Goal: Transaction & Acquisition: Purchase product/service

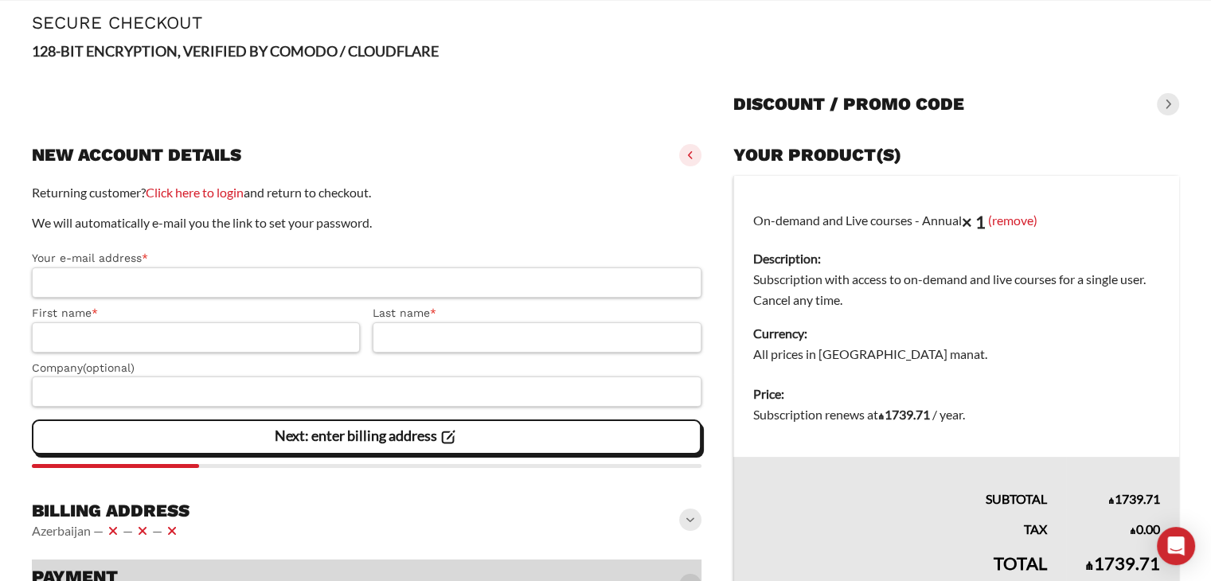
scroll to position [193, 0]
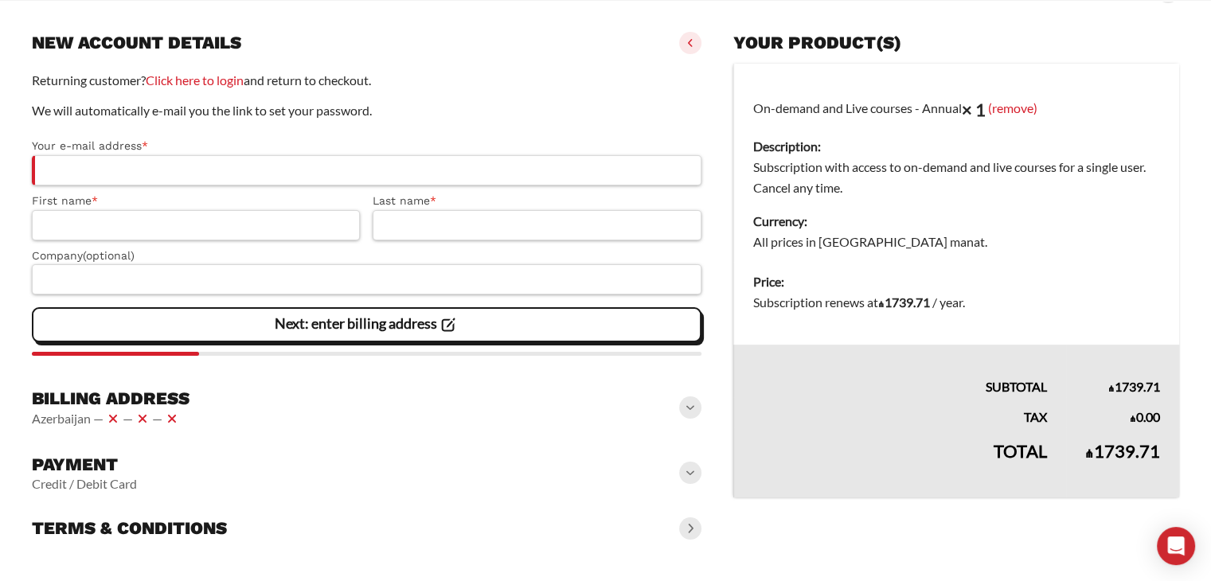
click at [685, 479] on span at bounding box center [690, 473] width 22 height 22
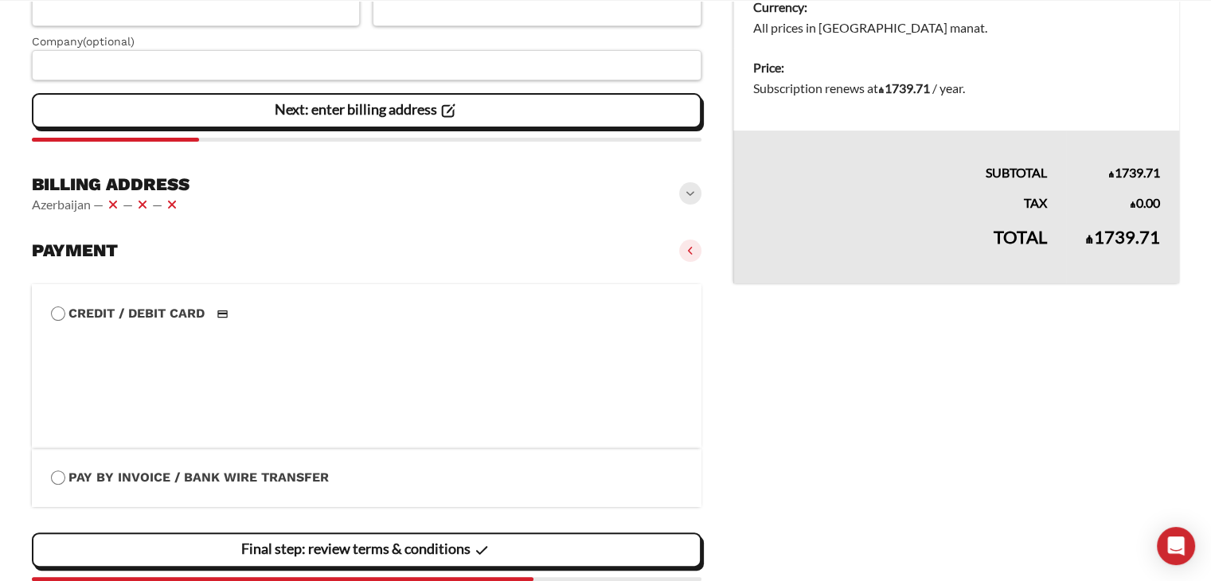
scroll to position [432, 0]
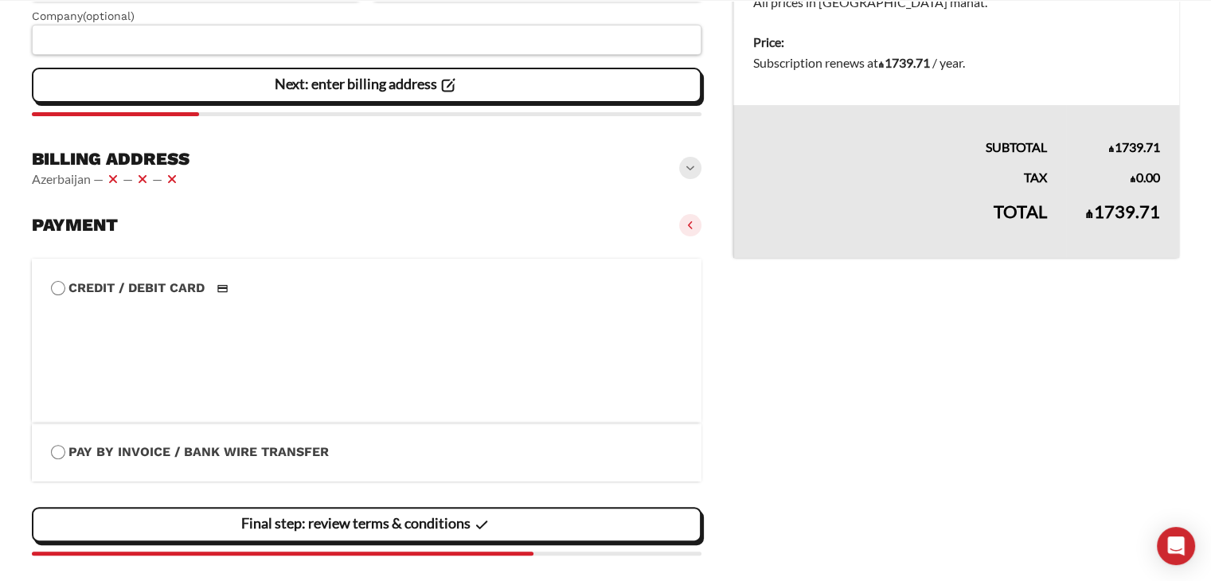
click at [197, 455] on label "Pay by Invoice / Bank Wire Transfer" at bounding box center [366, 452] width 631 height 21
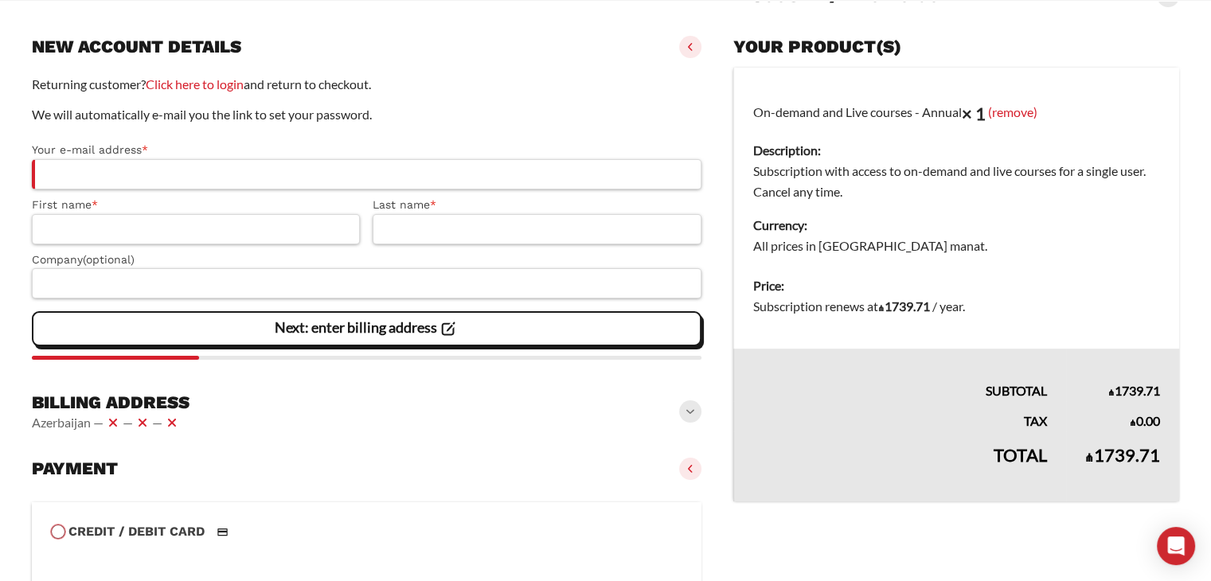
scroll to position [193, 0]
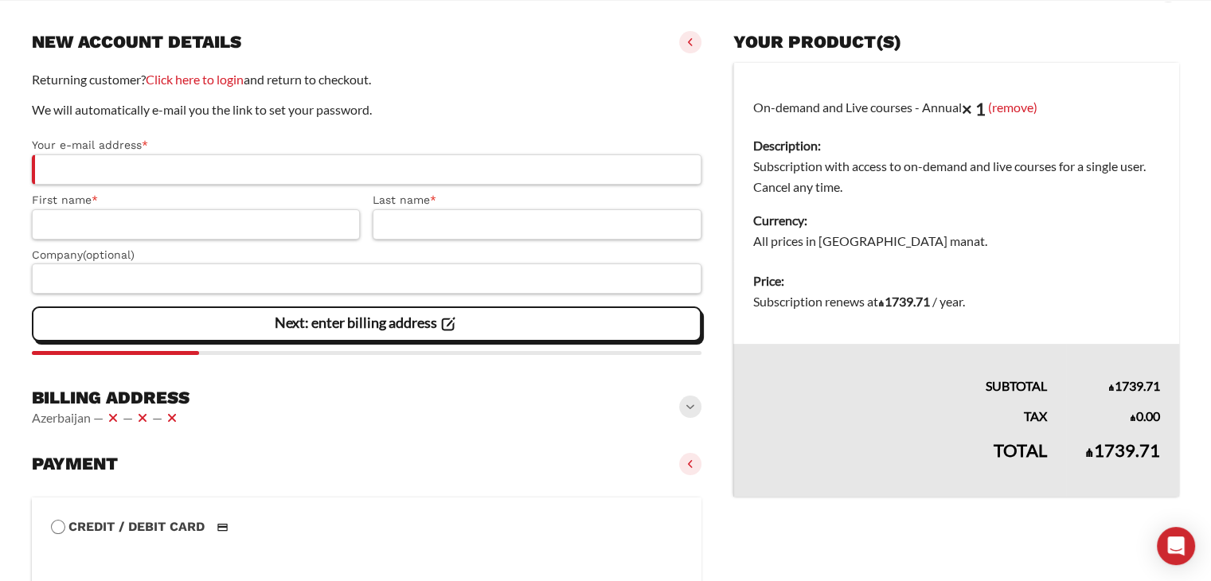
click at [193, 442] on div "**********" at bounding box center [367, 435] width 670 height 846
click at [207, 408] on div "Billing address Azerbaijan — — —" at bounding box center [367, 408] width 670 height 54
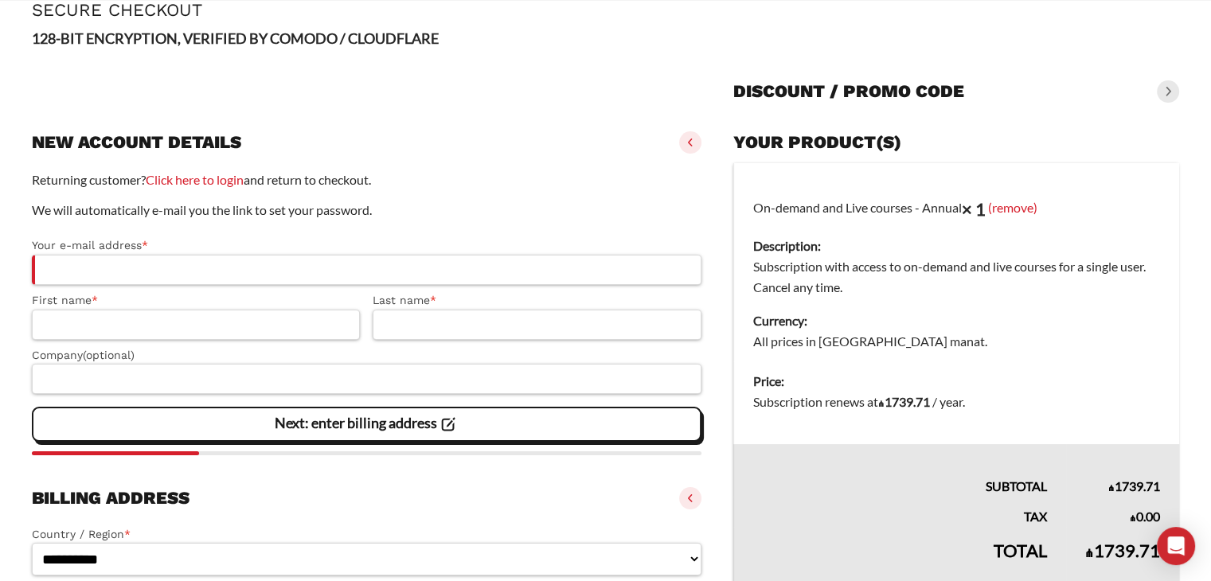
scroll to position [146, 0]
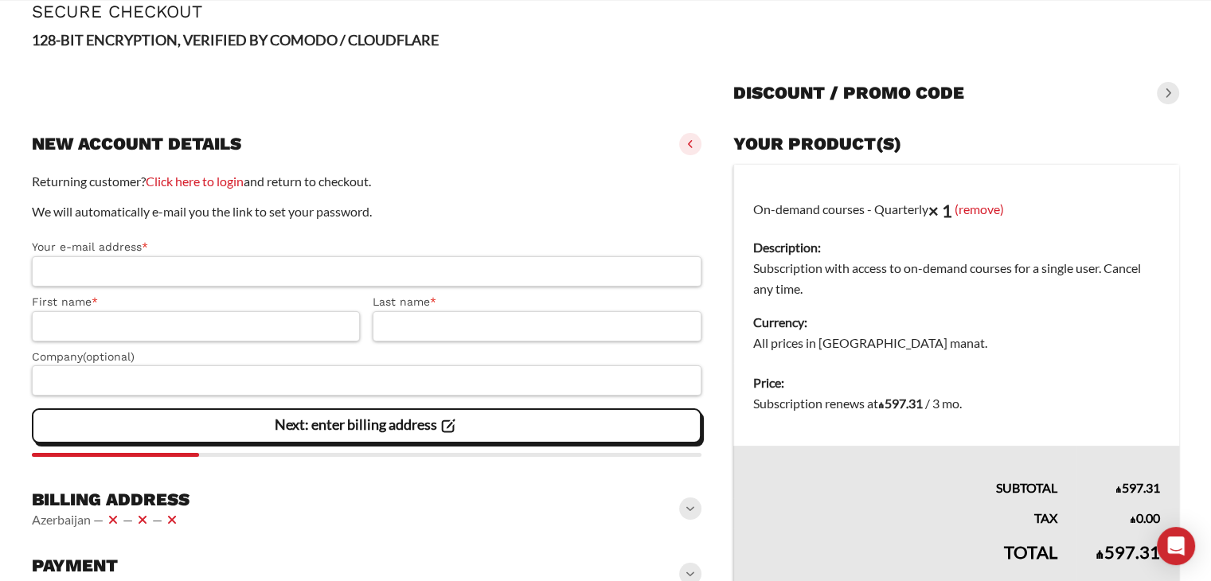
scroll to position [159, 0]
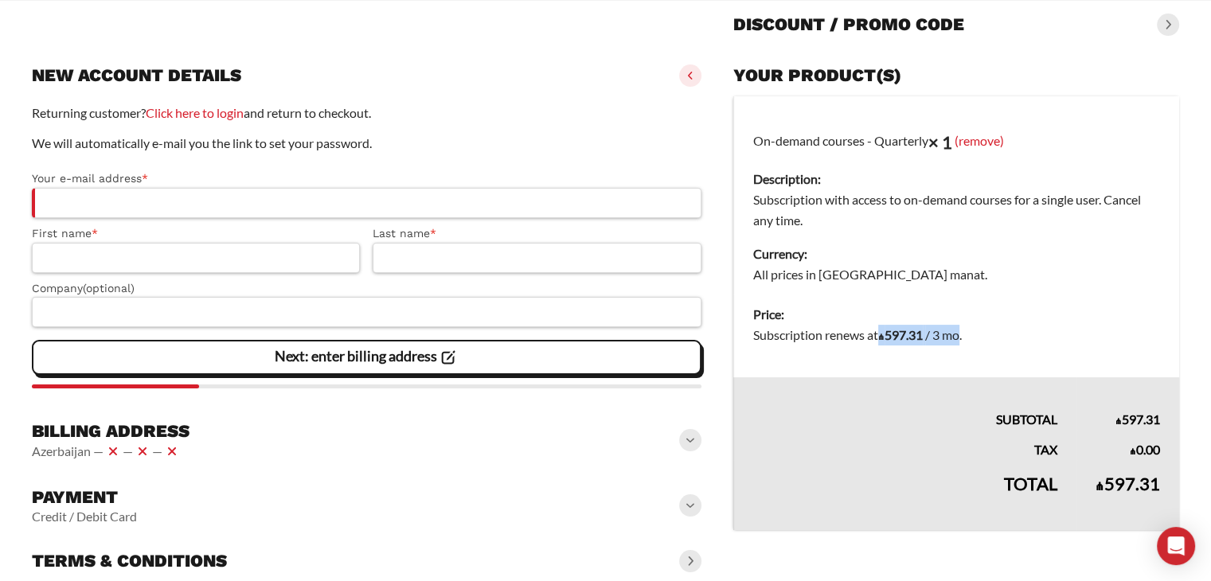
drag, startPoint x: 886, startPoint y: 331, endPoint x: 962, endPoint y: 341, distance: 76.2
click at [962, 341] on span "Subscription renews at ₼ 597.31 / 3 mo ." at bounding box center [857, 334] width 209 height 15
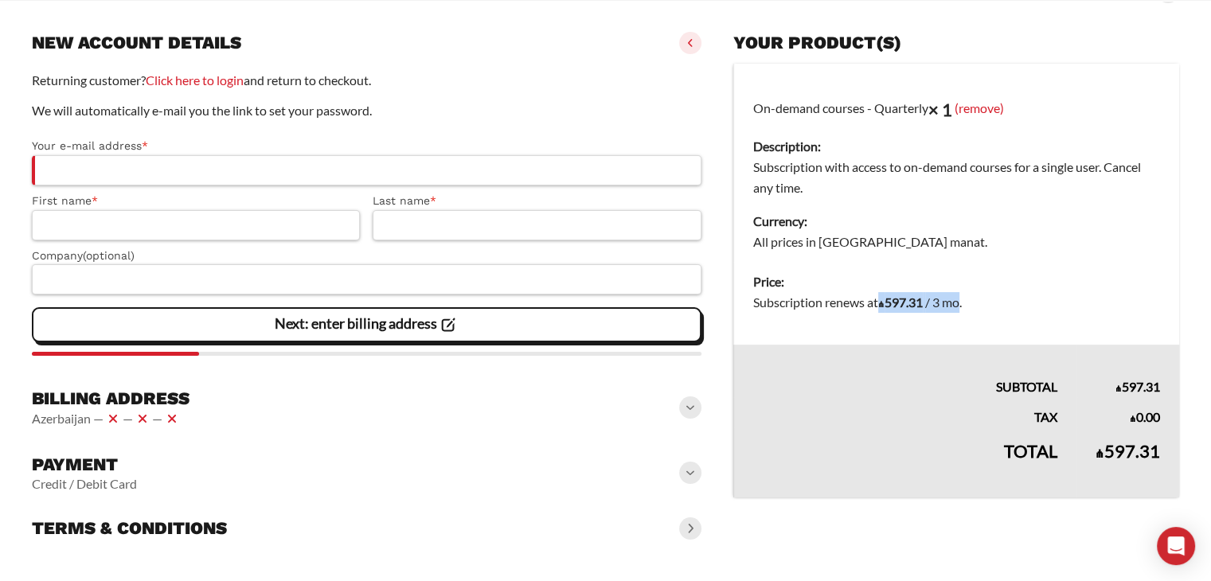
scroll to position [72, 0]
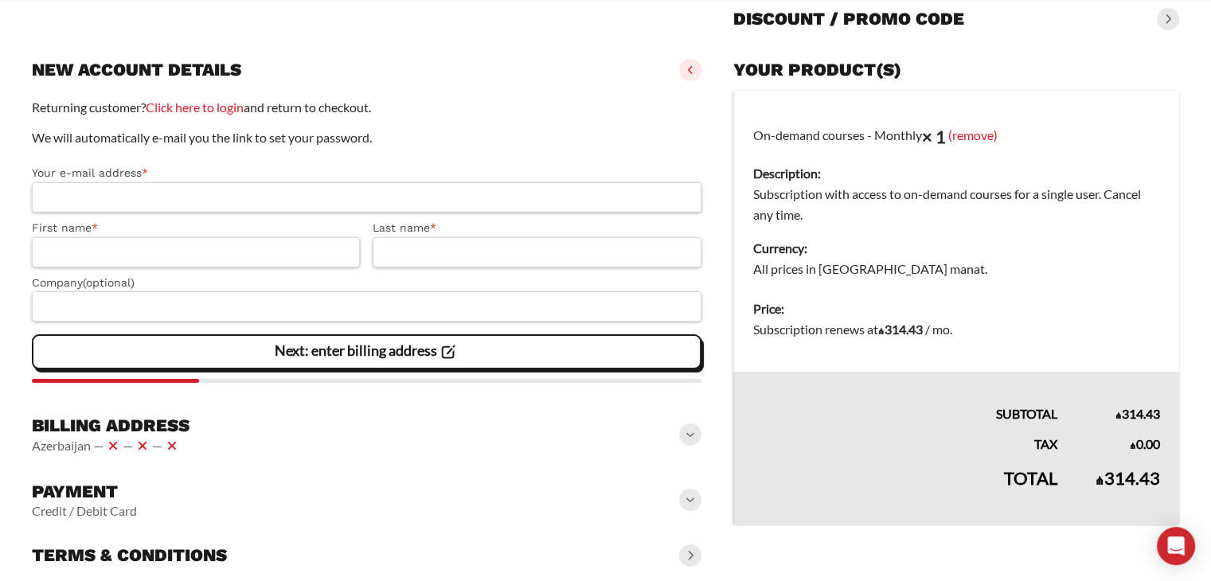
scroll to position [193, 0]
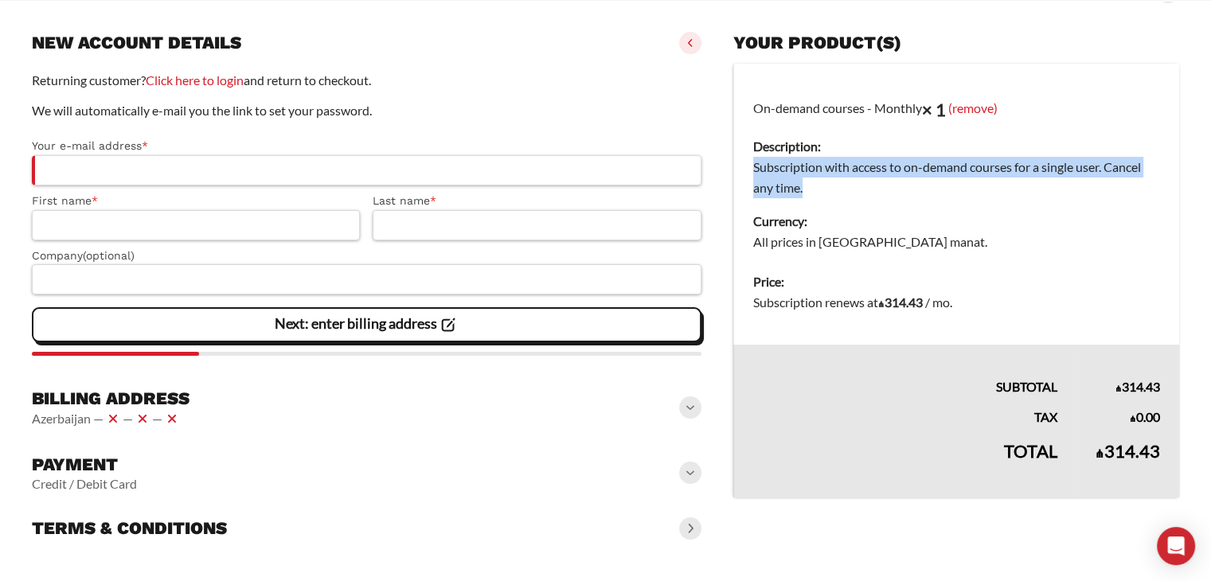
drag, startPoint x: 744, startPoint y: 166, endPoint x: 839, endPoint y: 184, distance: 96.4
click at [839, 184] on td "On-demand courses - Monthly × 1 (remove) Description: Subscription with access …" at bounding box center [956, 163] width 446 height 199
click at [1080, 182] on dd "Subscription with access to on-demand courses for a single user. Cancel any tim…" at bounding box center [956, 177] width 407 height 41
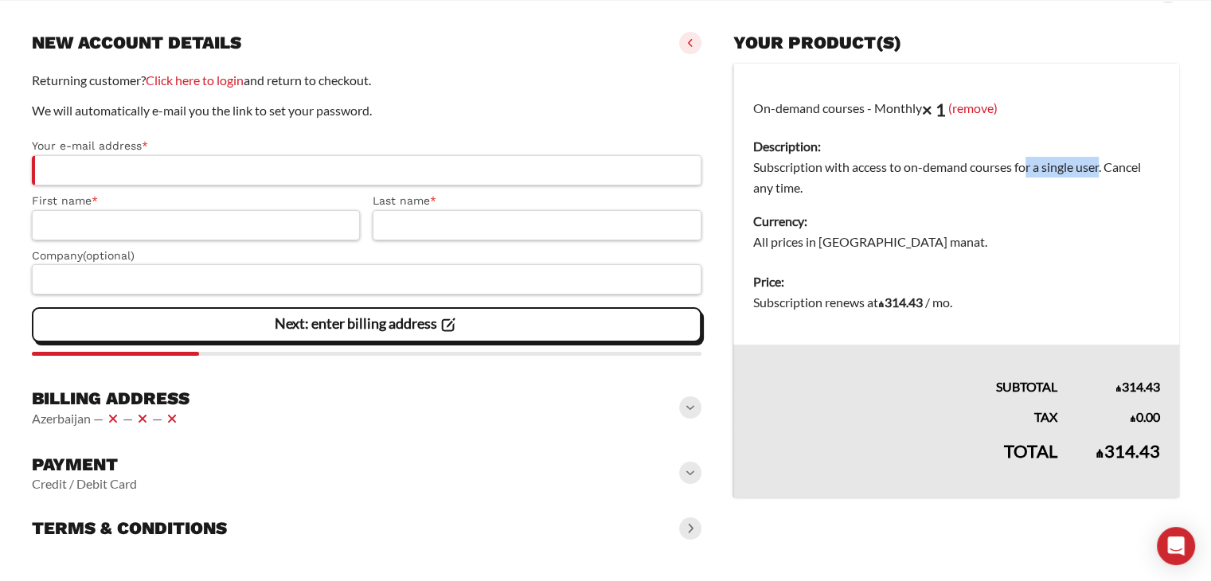
drag, startPoint x: 1027, startPoint y: 162, endPoint x: 1102, endPoint y: 158, distance: 75.0
click at [1102, 158] on dd "Subscription with access to on-demand courses for a single user. Cancel any tim…" at bounding box center [956, 177] width 407 height 41
drag, startPoint x: 748, startPoint y: 246, endPoint x: 897, endPoint y: 236, distance: 149.2
click at [897, 236] on td "On-demand courses - Monthly × 1 (remove) Description: Subscription with access …" at bounding box center [956, 163] width 446 height 199
drag, startPoint x: 793, startPoint y: 303, endPoint x: 939, endPoint y: 307, distance: 145.7
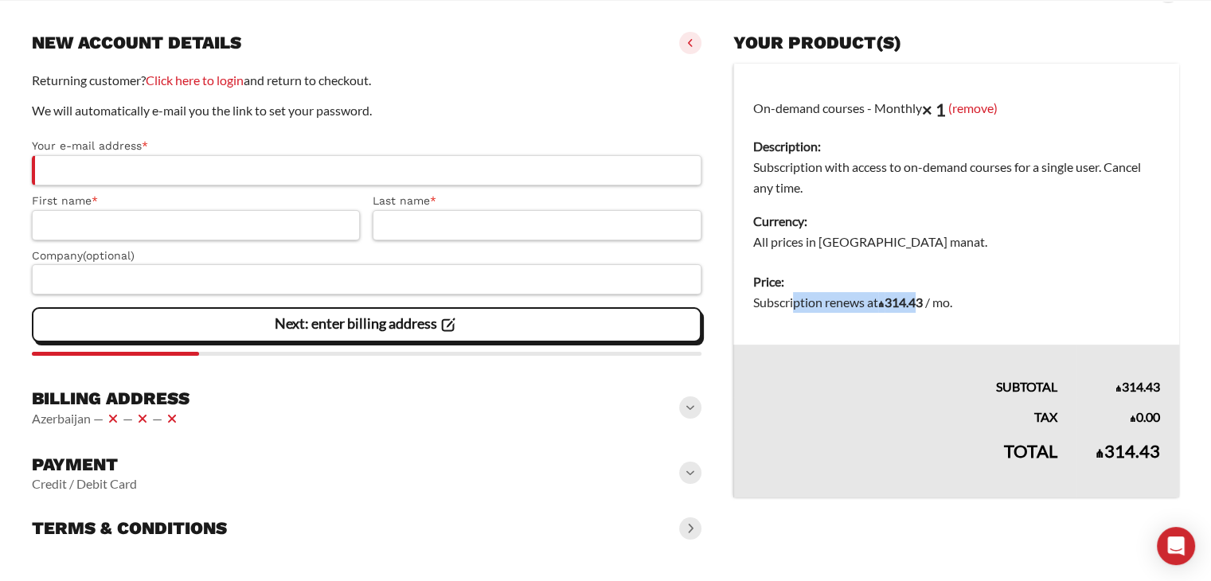
click at [938, 307] on span "Subscription renews at ₼ 314.43 / mo ." at bounding box center [852, 302] width 199 height 15
drag, startPoint x: 748, startPoint y: 114, endPoint x: 865, endPoint y: 101, distance: 116.9
click at [865, 101] on td "On-demand courses - Monthly × 1 (remove) Description: Subscription with access …" at bounding box center [956, 163] width 446 height 199
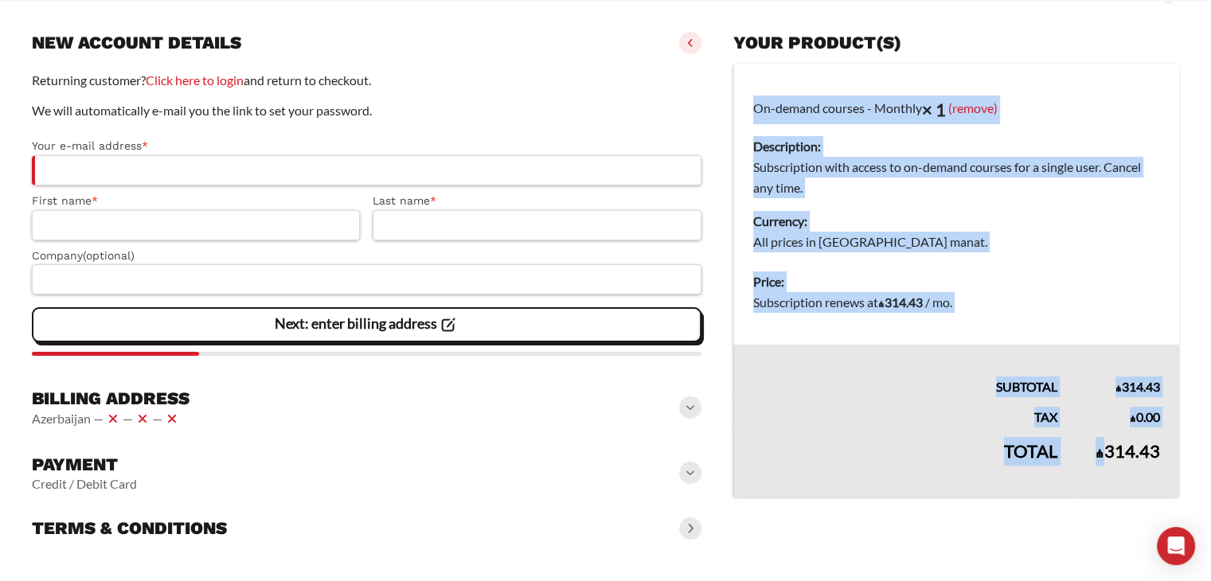
drag, startPoint x: 1105, startPoint y: 451, endPoint x: 1199, endPoint y: 408, distance: 103.3
click at [1211, 421] on html "Page Secure Checkout 128-BIT ENCRYPTION, VERIFIED BY COMODO / CLOUDFLARE Discou…" at bounding box center [605, 194] width 1211 height 773
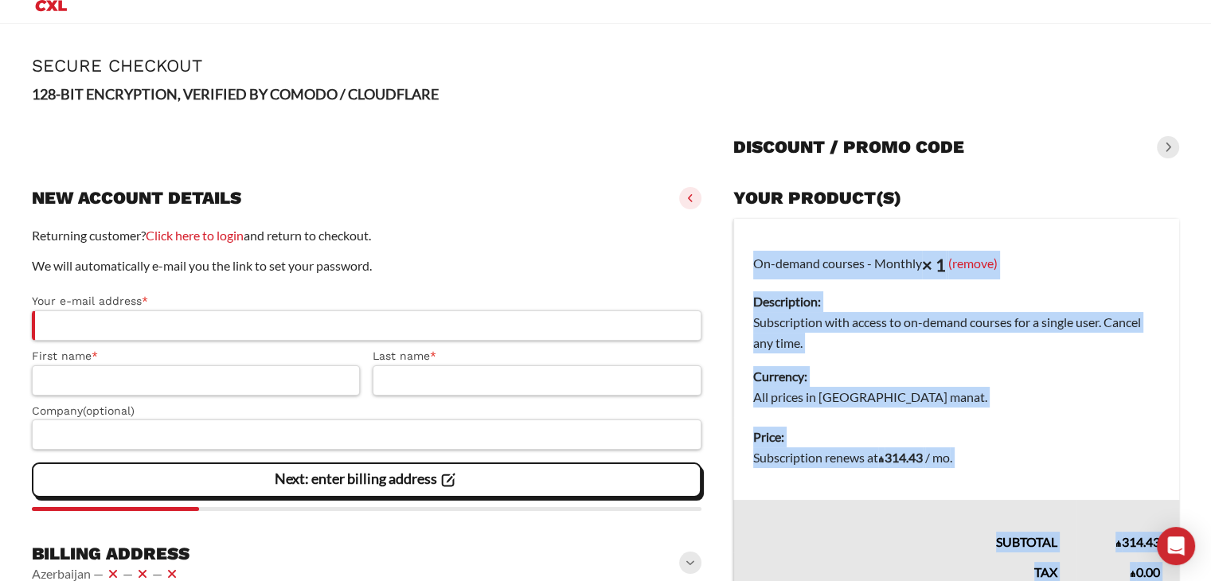
scroll to position [159, 0]
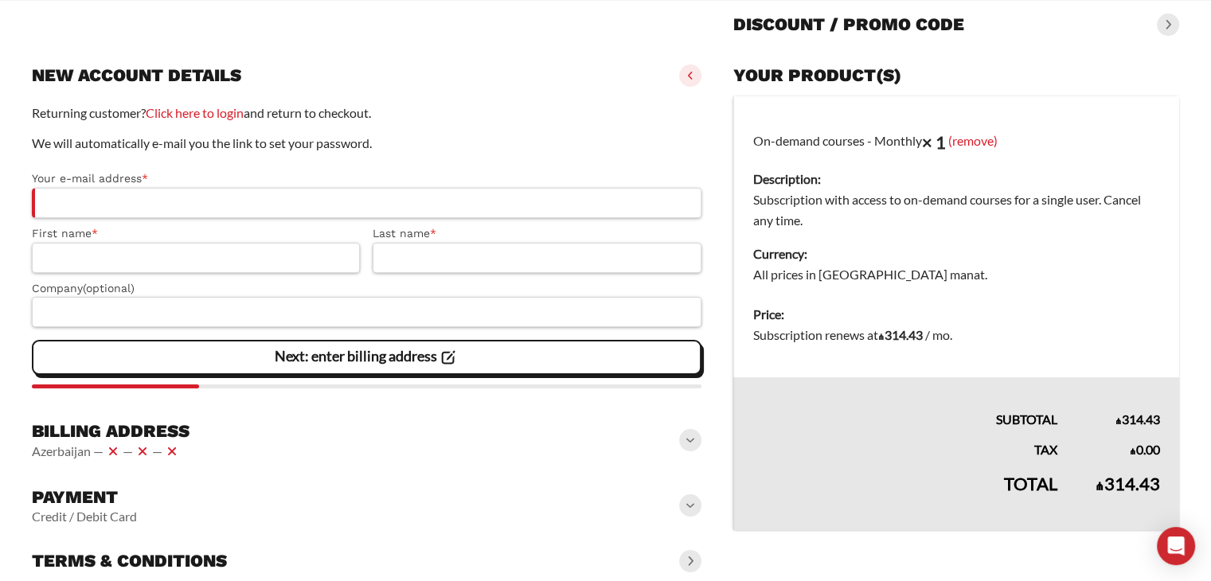
click at [866, 387] on th "Subtotal" at bounding box center [904, 403] width 343 height 53
